Goal: Find specific page/section: Find specific page/section

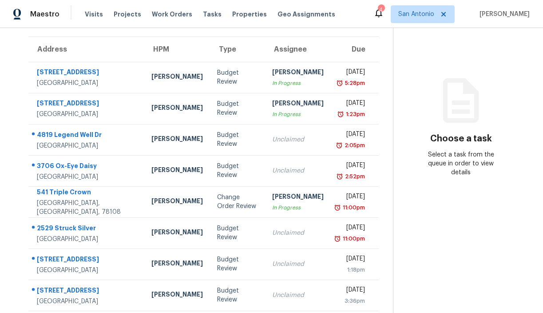
scroll to position [63, 0]
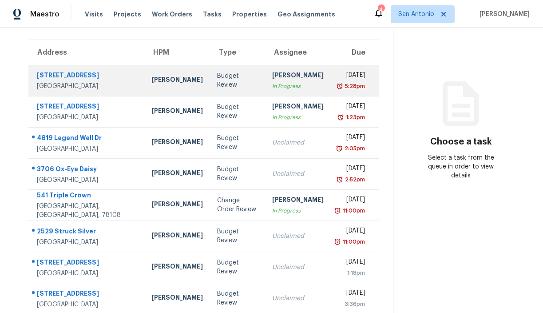
click at [85, 80] on div "11943 White Birch St" at bounding box center [87, 76] width 100 height 11
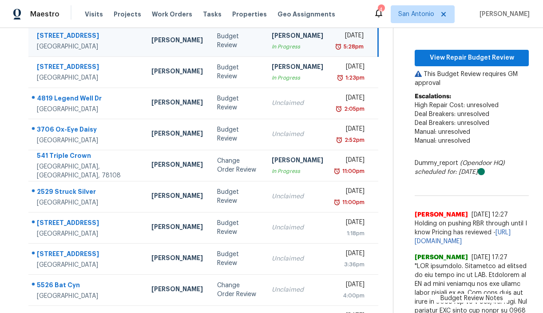
scroll to position [101, 0]
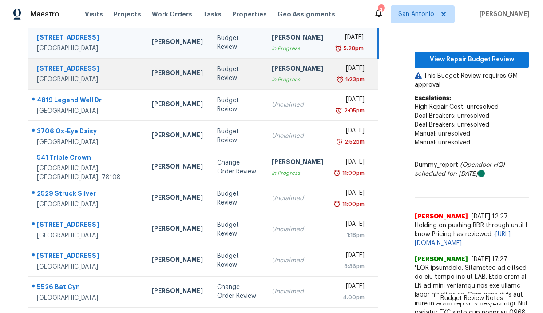
click at [93, 75] on div "San Antonio, TX, 78242" at bounding box center [87, 79] width 100 height 9
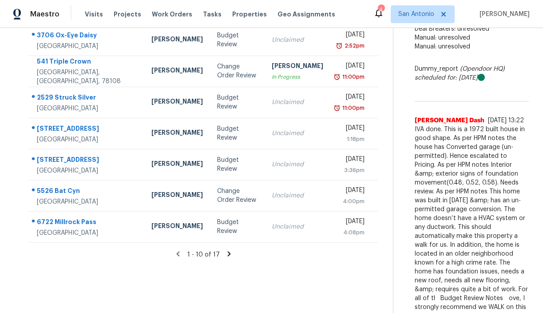
scroll to position [200, 0]
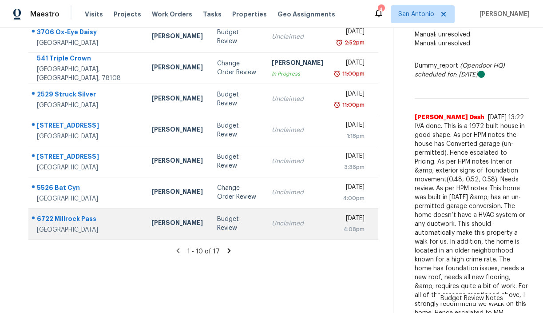
click at [217, 228] on div "Budget Review" at bounding box center [237, 224] width 40 height 18
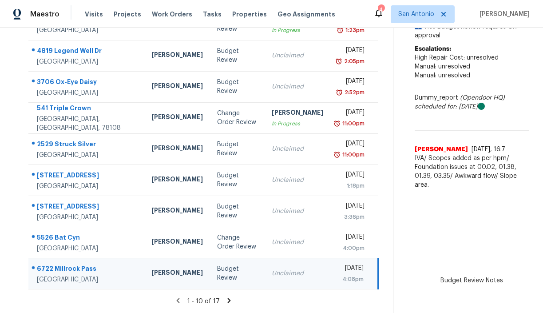
scroll to position [157, 0]
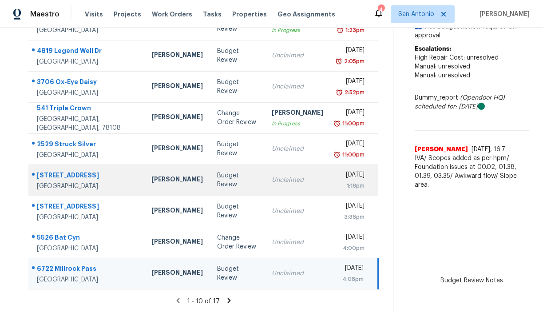
click at [217, 176] on div "Budget Review" at bounding box center [237, 180] width 40 height 18
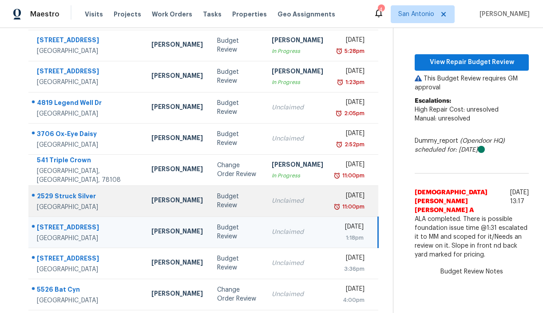
scroll to position [159, 0]
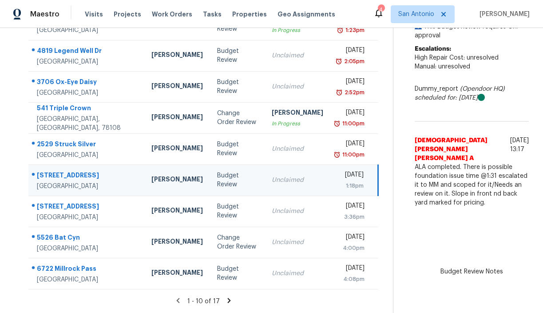
click at [228, 301] on icon at bounding box center [229, 300] width 3 height 5
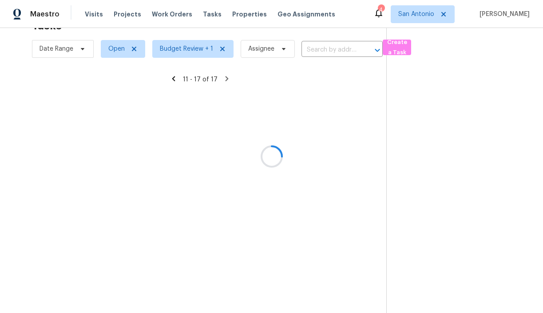
scroll to position [56, 0]
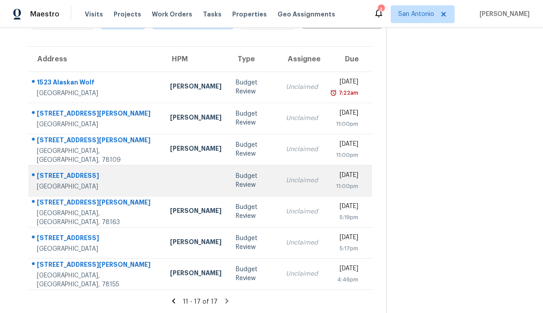
click at [236, 180] on div "Budget Review" at bounding box center [254, 180] width 36 height 18
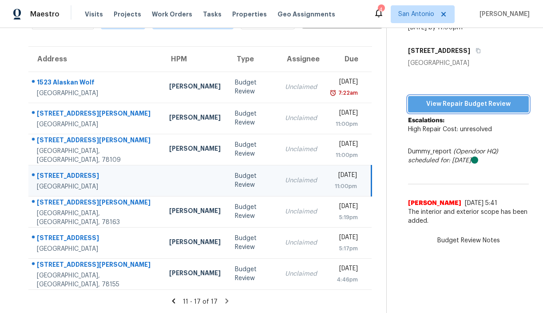
click at [460, 106] on span "View Repair Budget Review" at bounding box center [468, 104] width 107 height 11
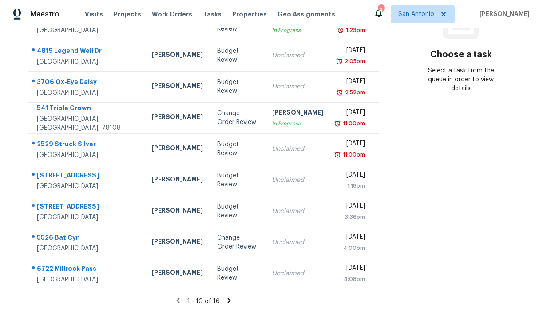
scroll to position [159, 0]
click at [227, 299] on icon at bounding box center [228, 300] width 3 height 5
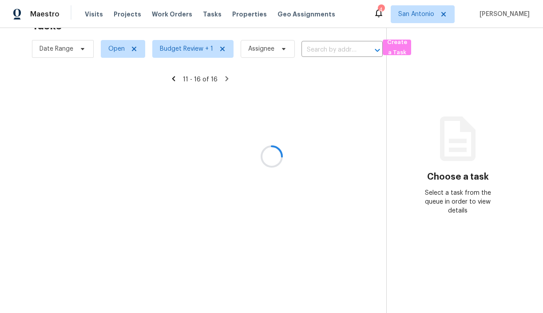
scroll to position [28, 0]
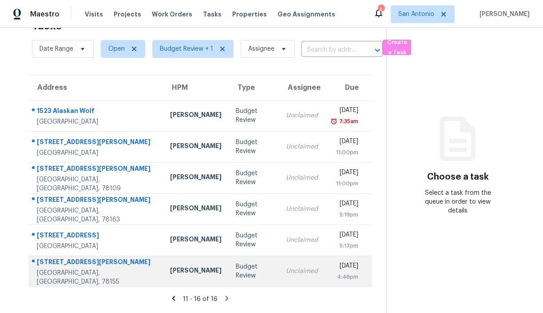
click at [75, 266] on div "[STREET_ADDRESS][PERSON_NAME]" at bounding box center [96, 262] width 119 height 11
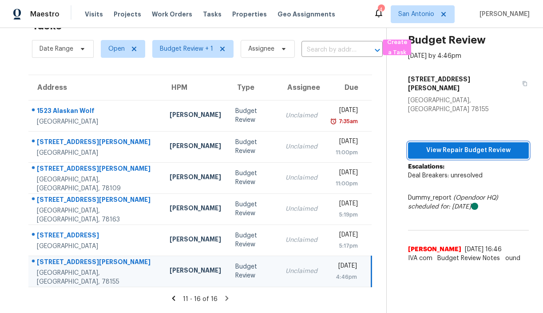
click at [469, 145] on span "View Repair Budget Review" at bounding box center [468, 150] width 107 height 11
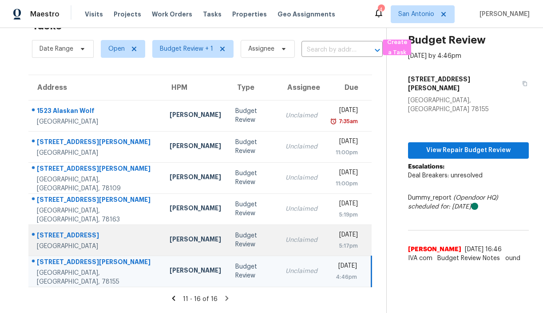
click at [76, 234] on div "[STREET_ADDRESS]" at bounding box center [96, 236] width 119 height 11
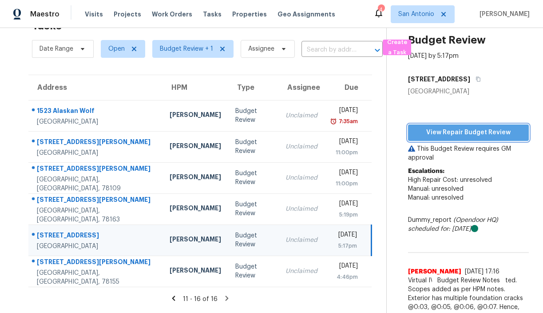
click at [464, 131] on span "View Repair Budget Review" at bounding box center [468, 132] width 107 height 11
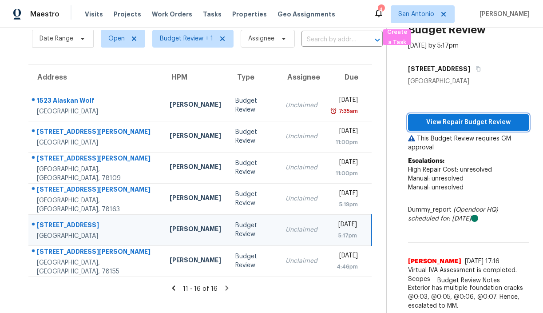
scroll to position [40, 0]
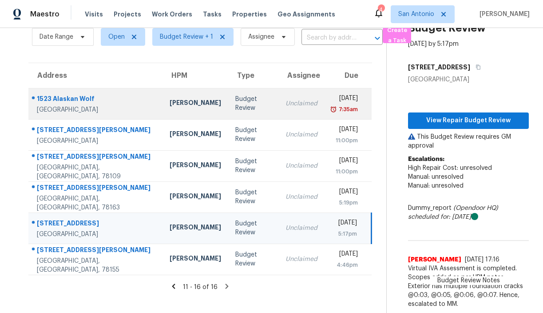
click at [84, 99] on div "1523 Alaskan Wolf" at bounding box center [96, 99] width 119 height 11
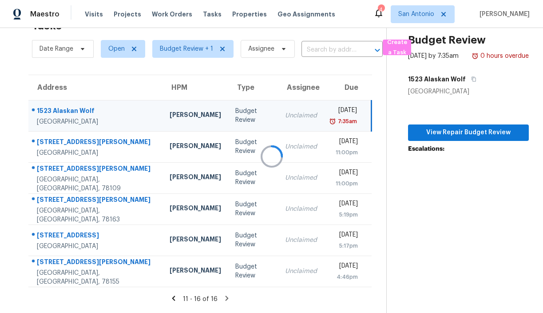
scroll to position [28, 0]
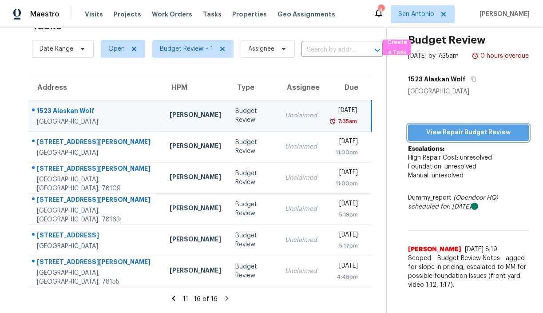
click at [461, 138] on span "View Repair Budget Review" at bounding box center [468, 132] width 107 height 11
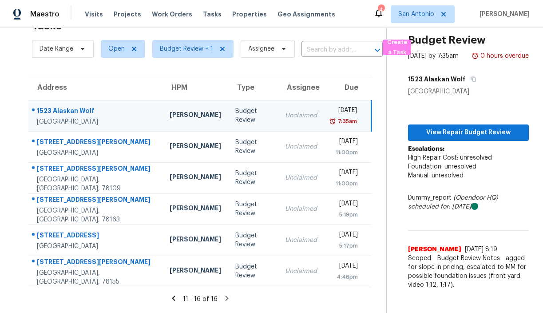
click at [174, 297] on icon at bounding box center [173, 297] width 3 height 5
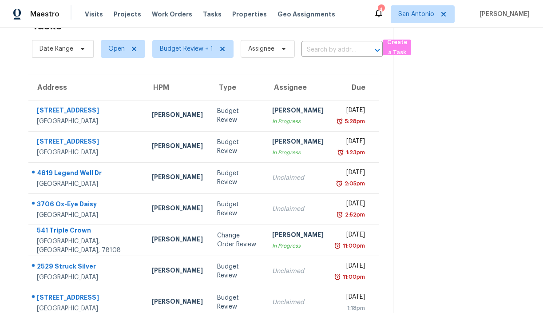
scroll to position [159, 0]
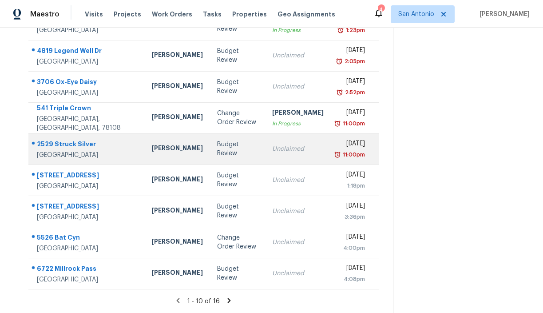
click at [217, 140] on div "Budget Review" at bounding box center [237, 149] width 40 height 18
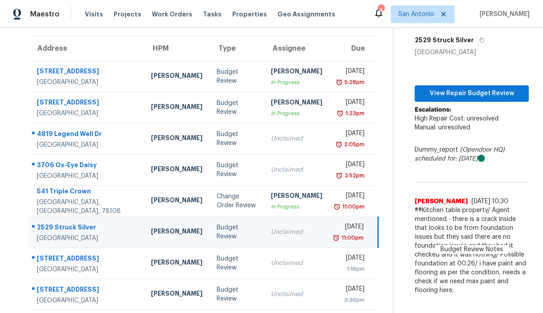
scroll to position [52, 0]
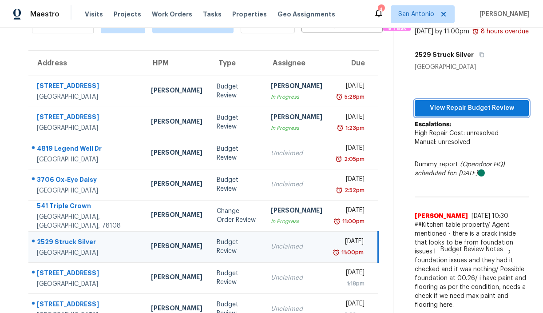
click at [457, 114] on span "View Repair Budget Review" at bounding box center [472, 108] width 100 height 11
